Goal: Navigation & Orientation: Find specific page/section

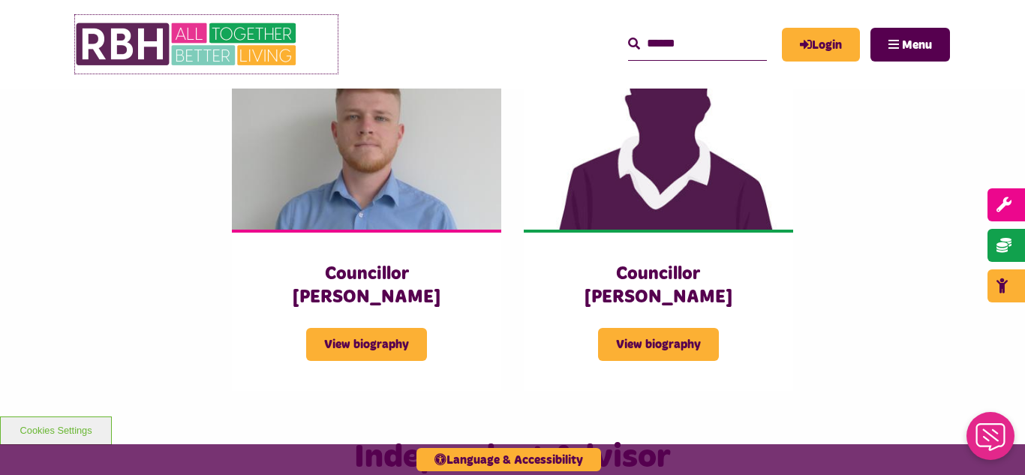
click at [178, 57] on img at bounding box center [187, 44] width 225 height 59
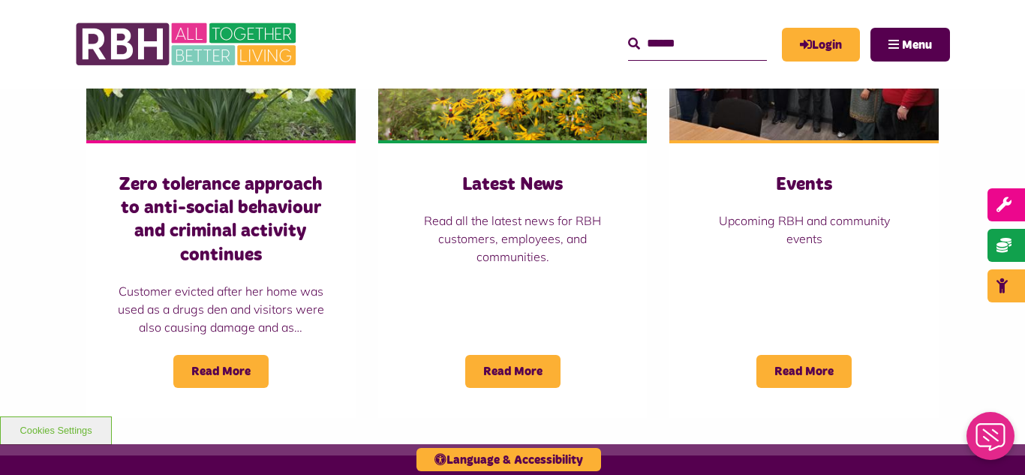
scroll to position [1141, 0]
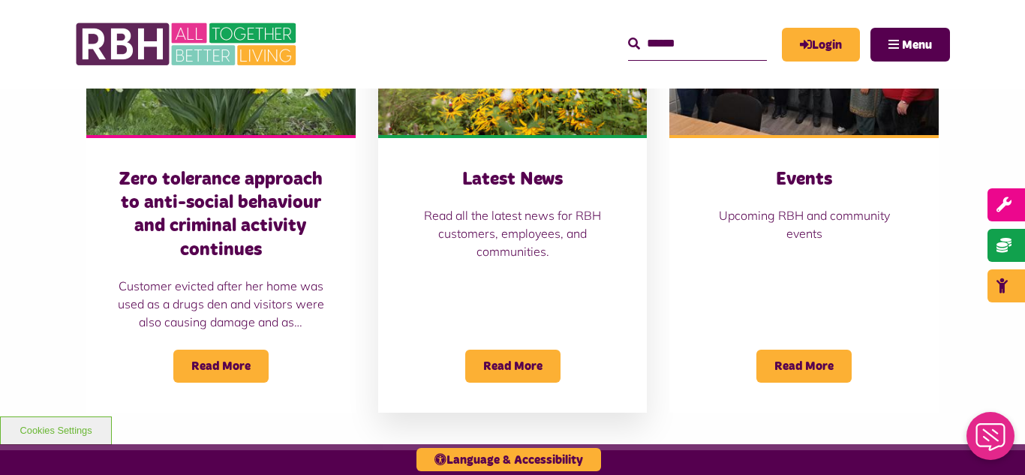
click at [488, 119] on img at bounding box center [512, 51] width 269 height 168
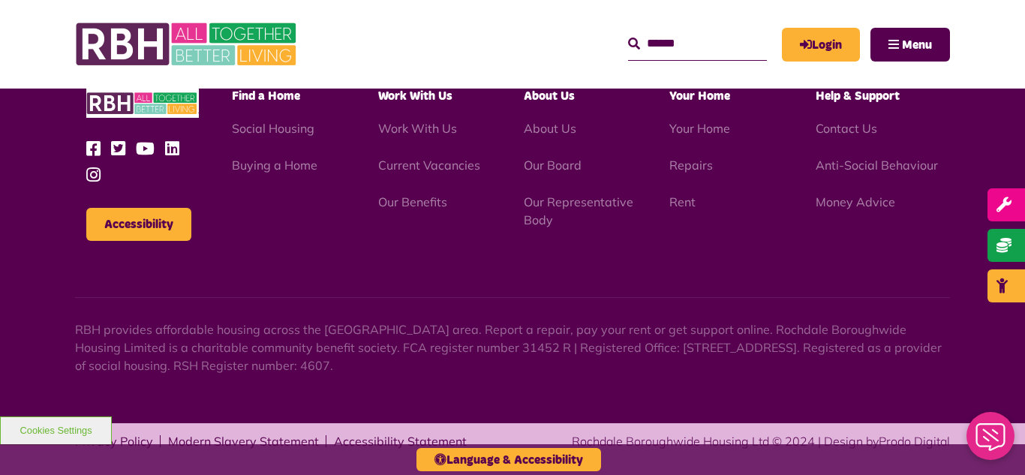
scroll to position [1634, 0]
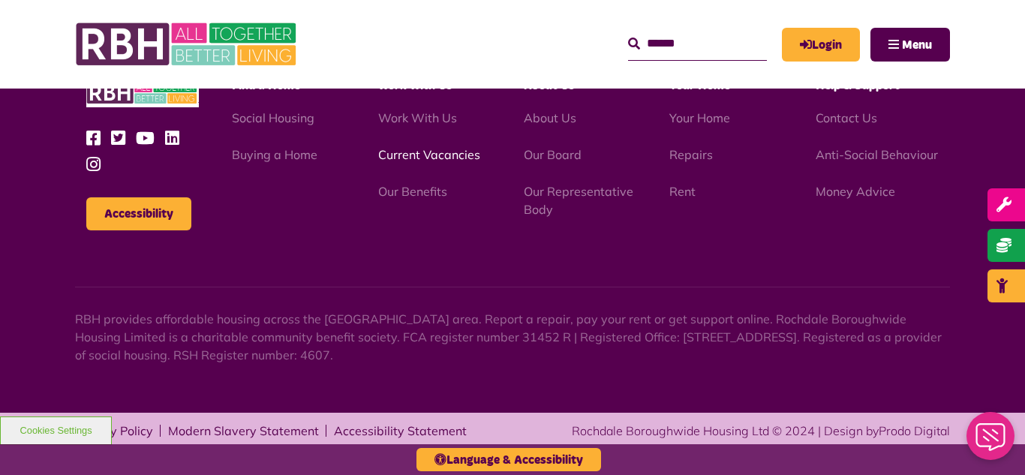
click at [419, 153] on link "Current Vacancies" at bounding box center [429, 154] width 102 height 15
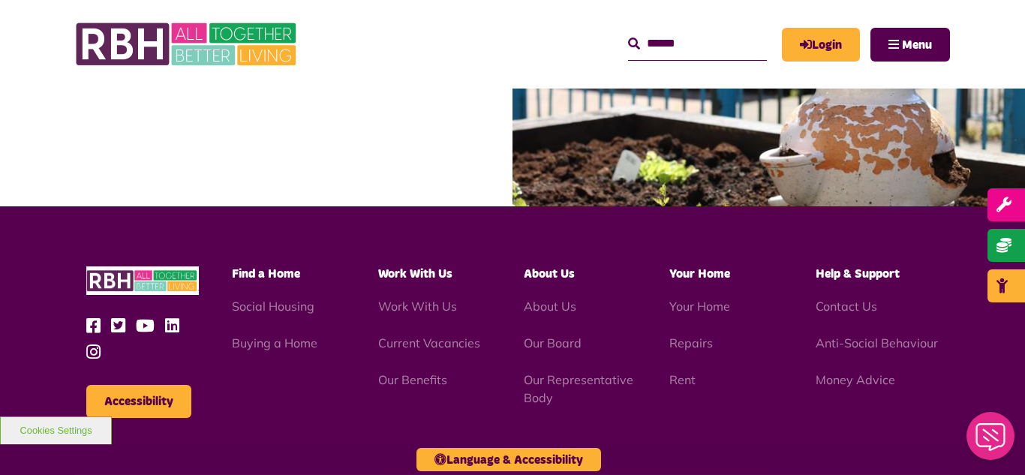
scroll to position [2401, 0]
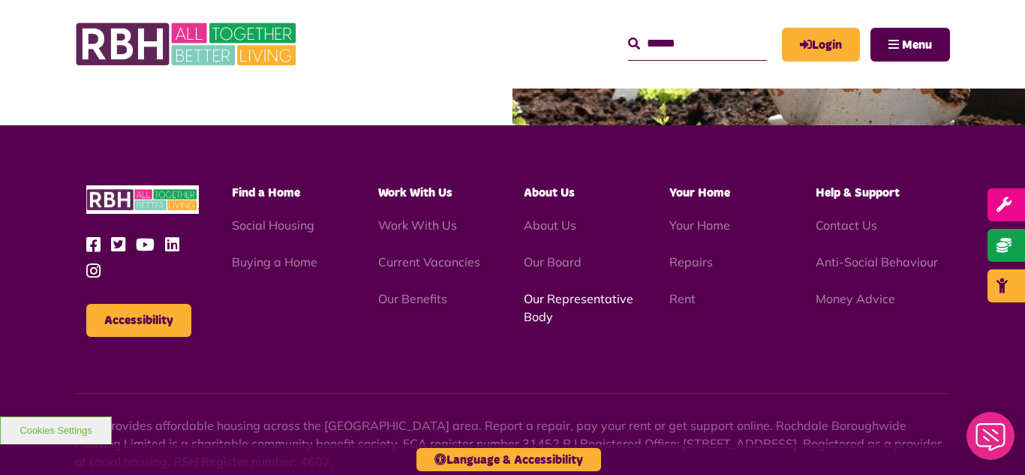
click at [569, 301] on link "Our Representative Body" at bounding box center [579, 307] width 110 height 33
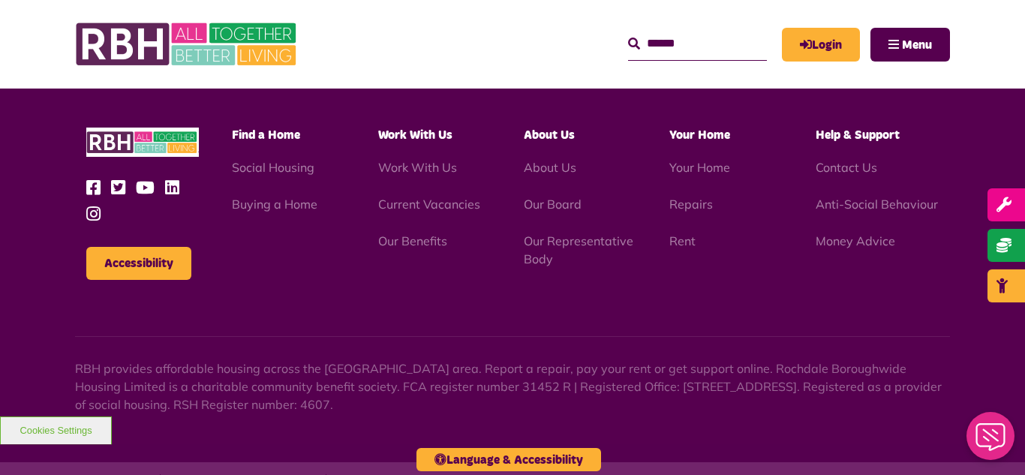
scroll to position [4357, 0]
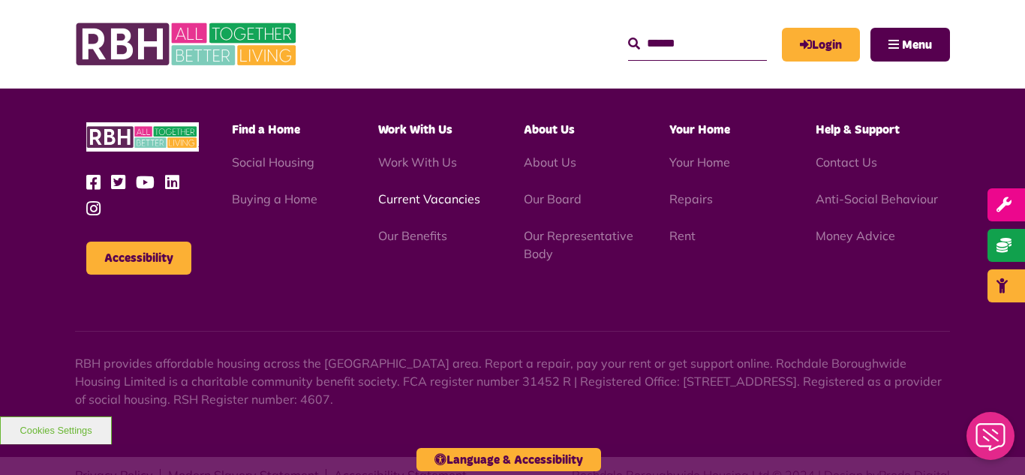
click at [419, 191] on link "Current Vacancies" at bounding box center [429, 198] width 102 height 15
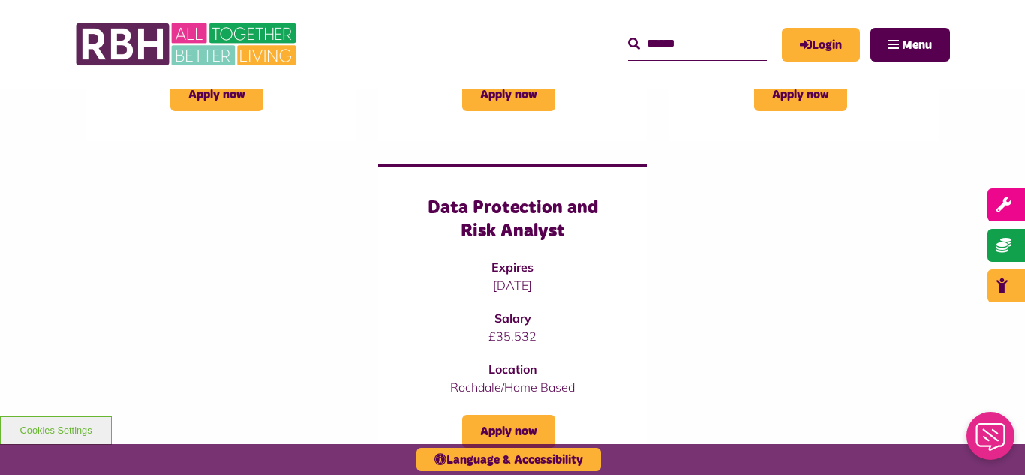
scroll to position [1321, 0]
